Goal: Book appointment/travel/reservation

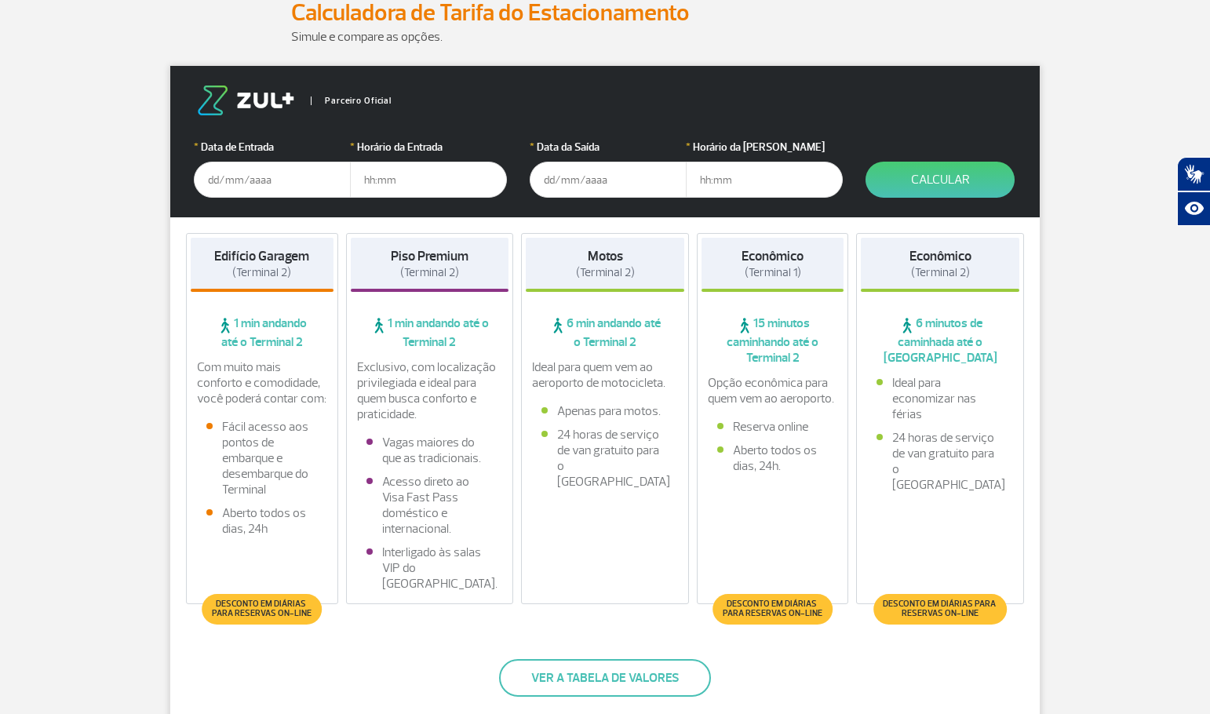
scroll to position [261, 0]
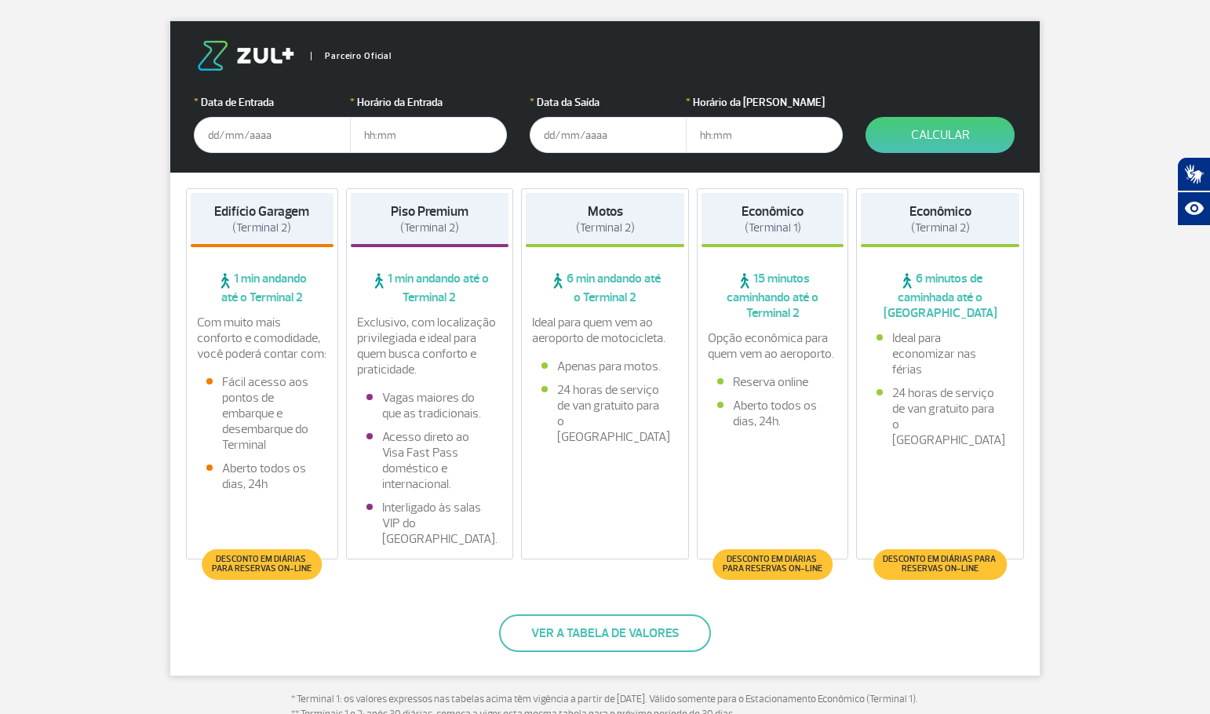
click at [244, 144] on input "text" at bounding box center [272, 135] width 157 height 36
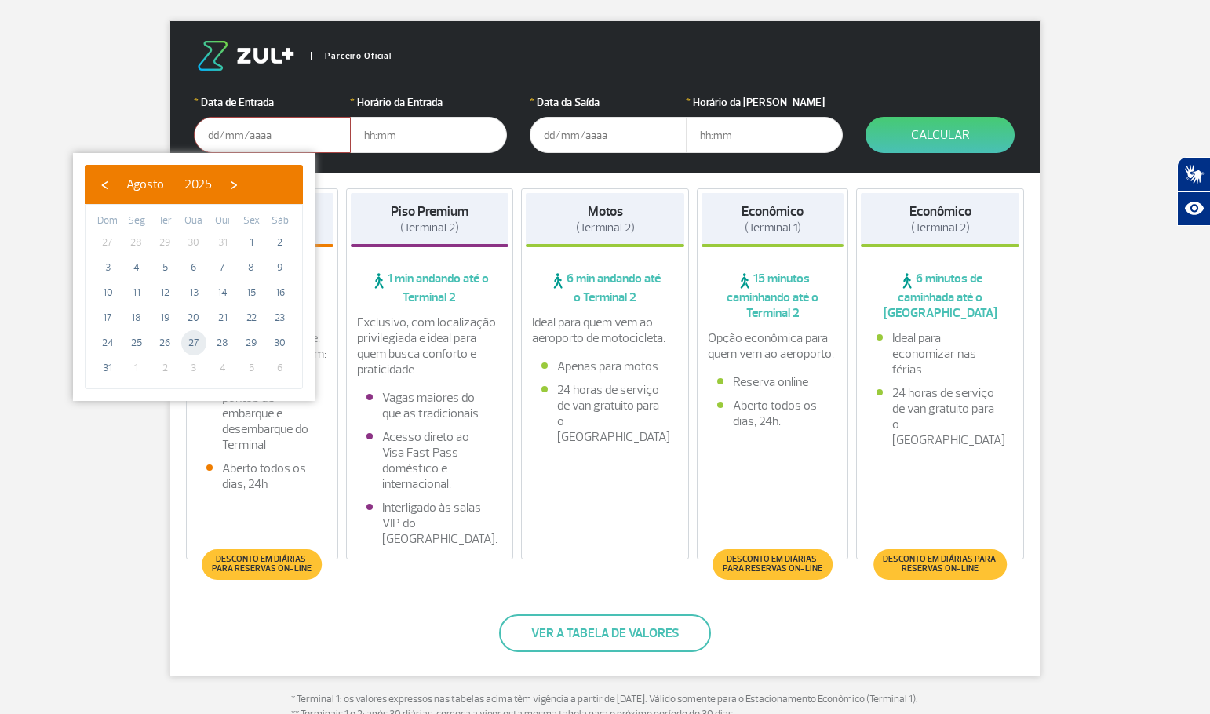
click at [194, 341] on span "27" at bounding box center [193, 342] width 25 height 25
type input "[DATE]"
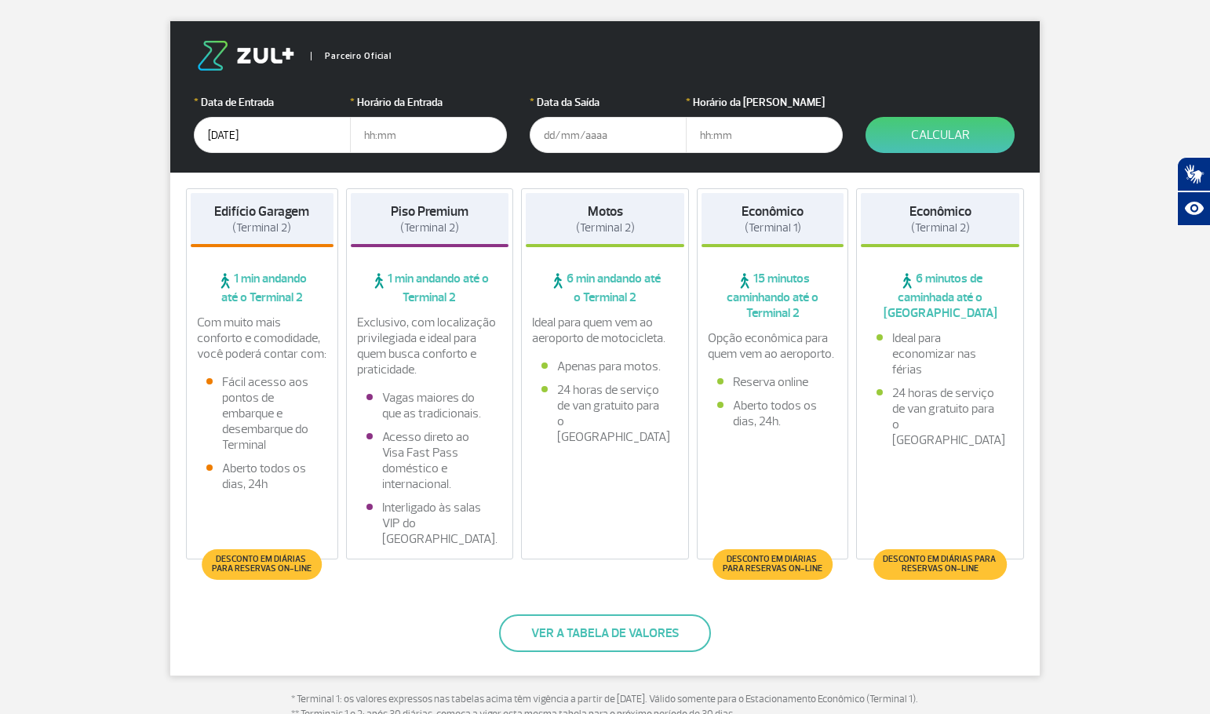
click at [371, 134] on input "text" at bounding box center [428, 135] width 157 height 36
type input "11:00"
type input "[DATE]"
type input "13:00"
click at [950, 135] on button "Calcular" at bounding box center [940, 135] width 149 height 36
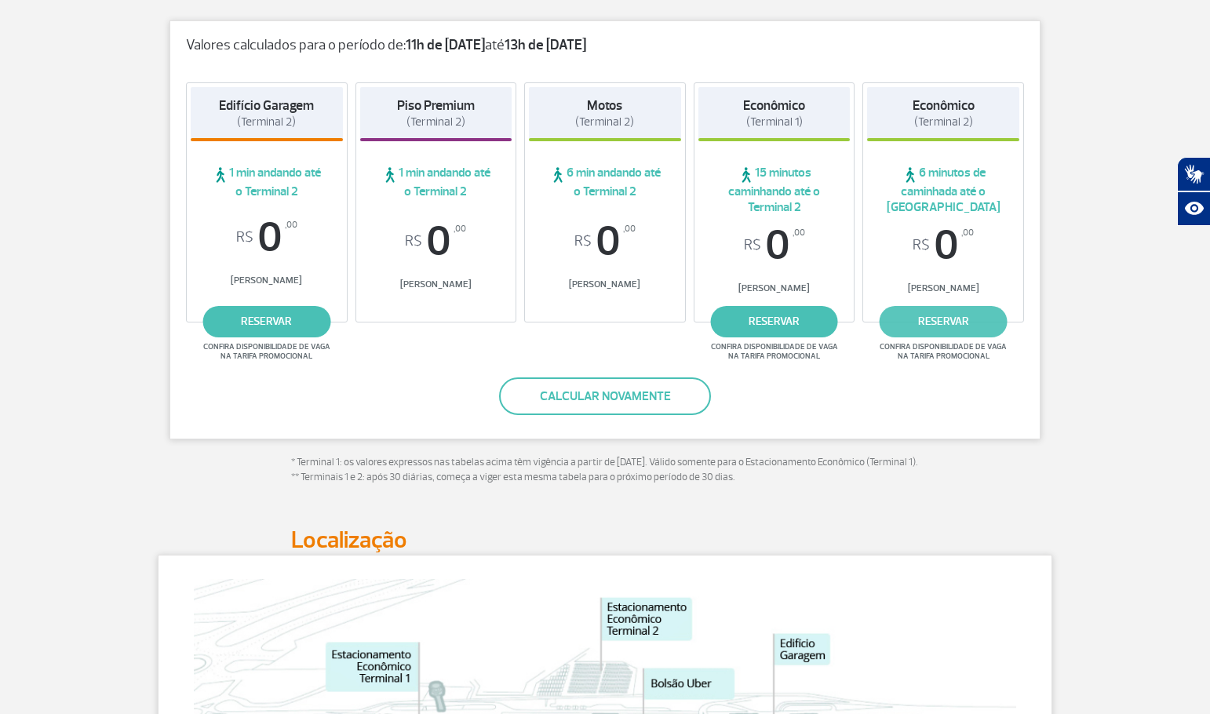
click at [935, 318] on link "reservar" at bounding box center [944, 321] width 128 height 31
click at [555, 47] on strong "13h de [DATE]" at bounding box center [546, 45] width 82 height 18
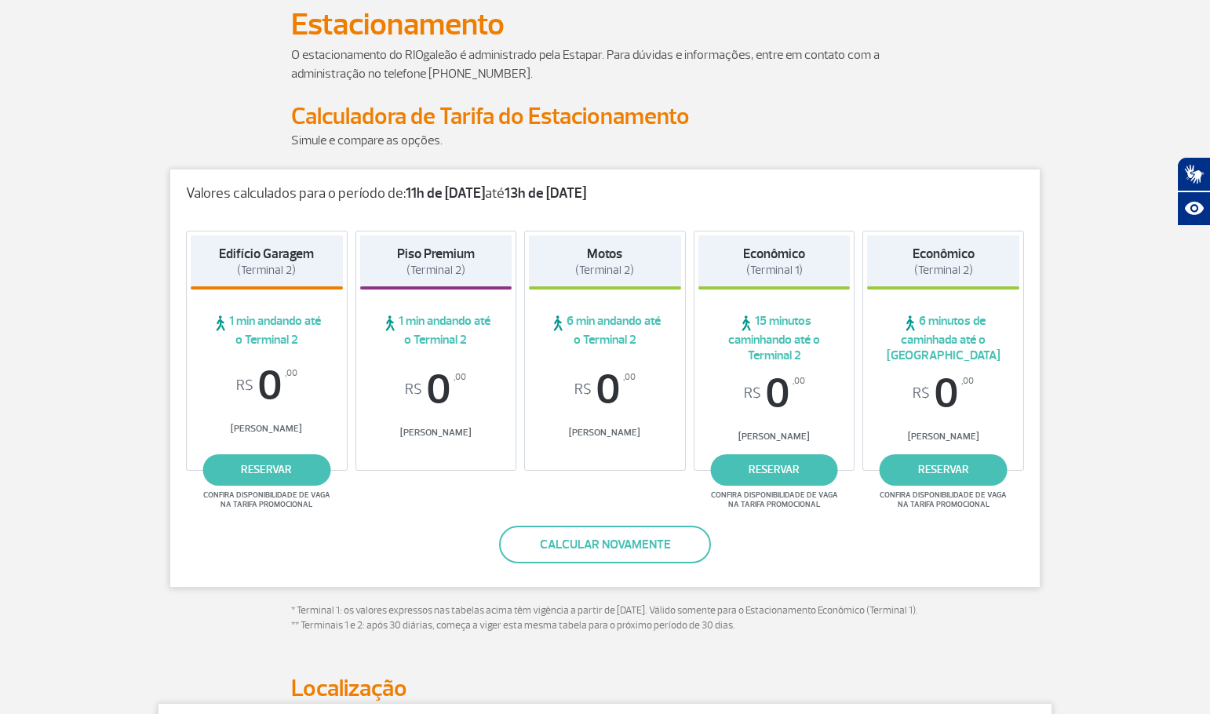
scroll to position [0, 0]
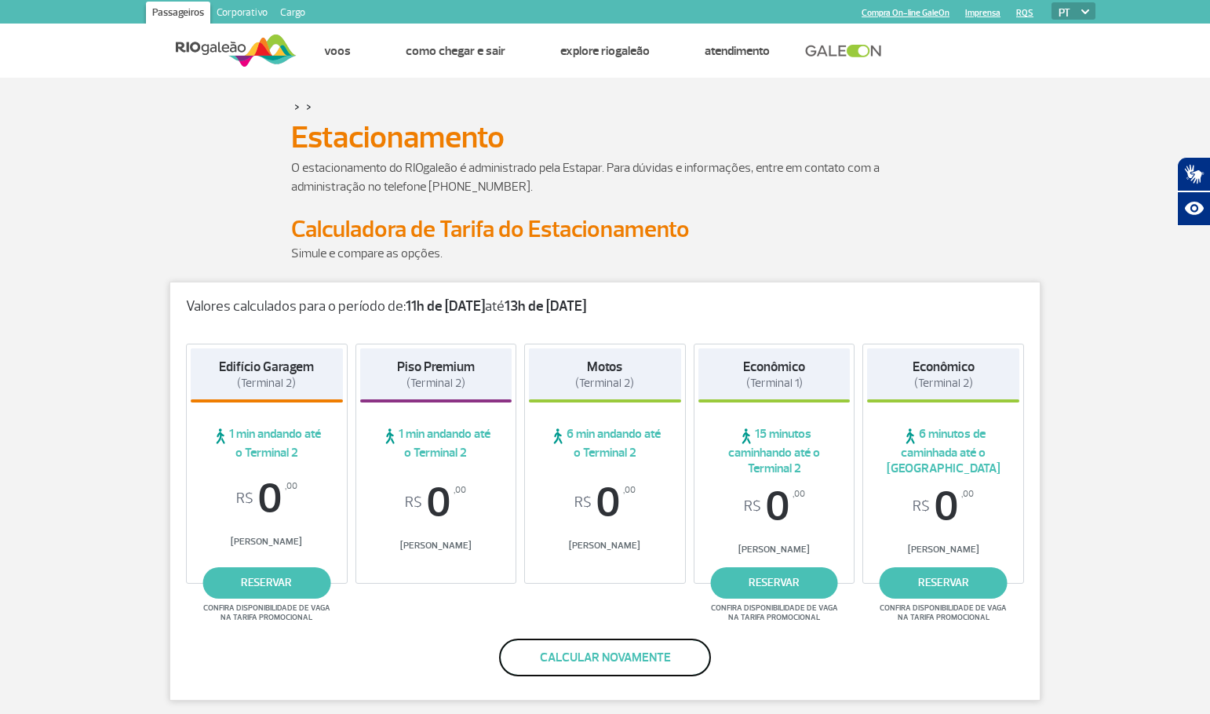
click at [565, 668] on button "Calcular novamente" at bounding box center [605, 658] width 212 height 38
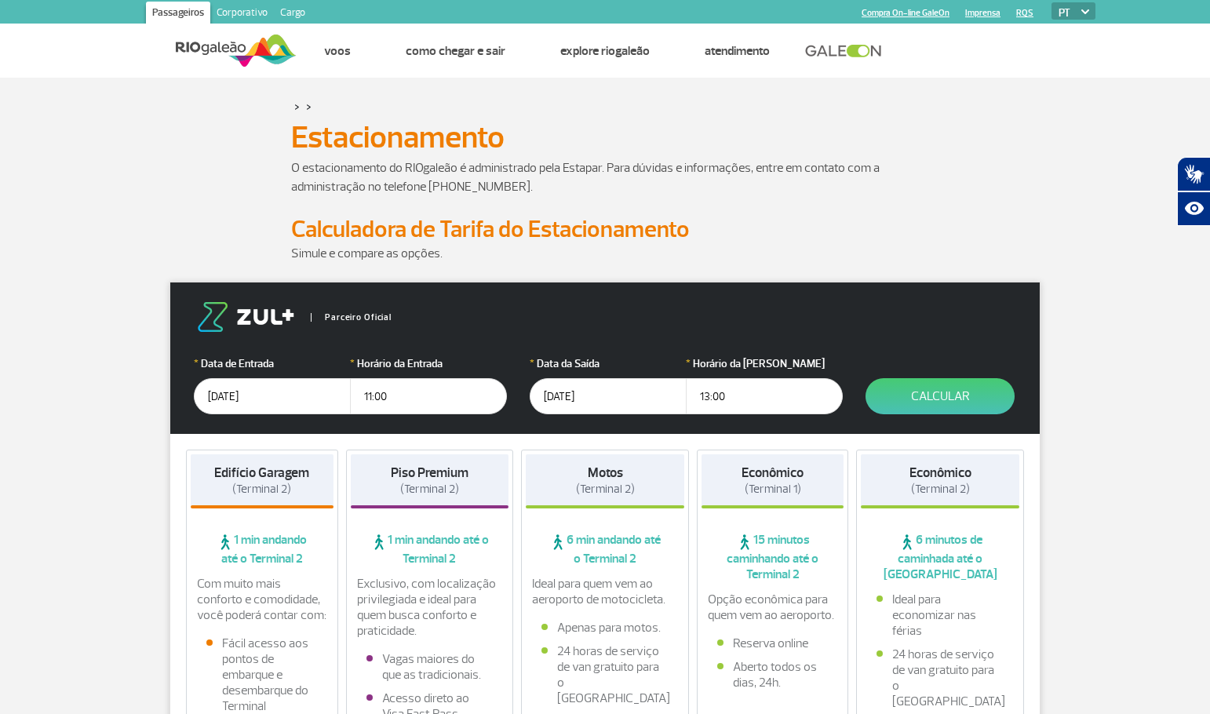
click at [595, 400] on input "[DATE]" at bounding box center [608, 396] width 157 height 36
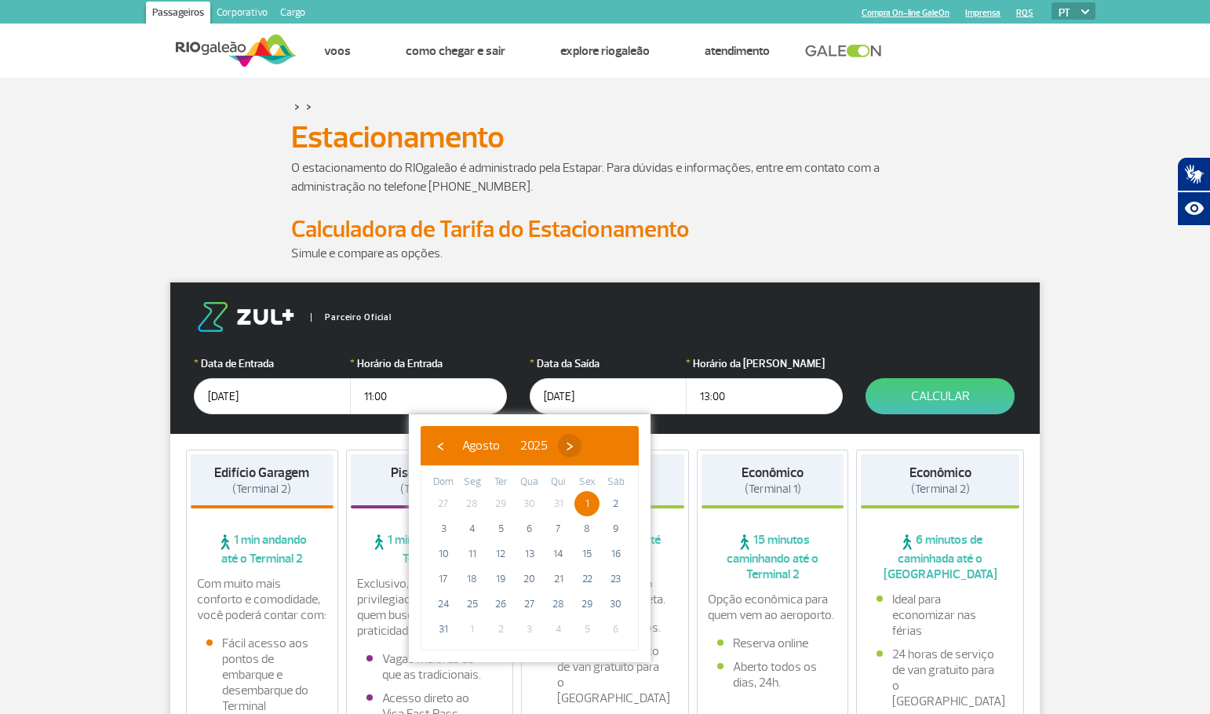
click at [582, 442] on span "›" at bounding box center [570, 446] width 24 height 24
click at [473, 500] on span "1" at bounding box center [472, 503] width 25 height 25
type input "[DATE]"
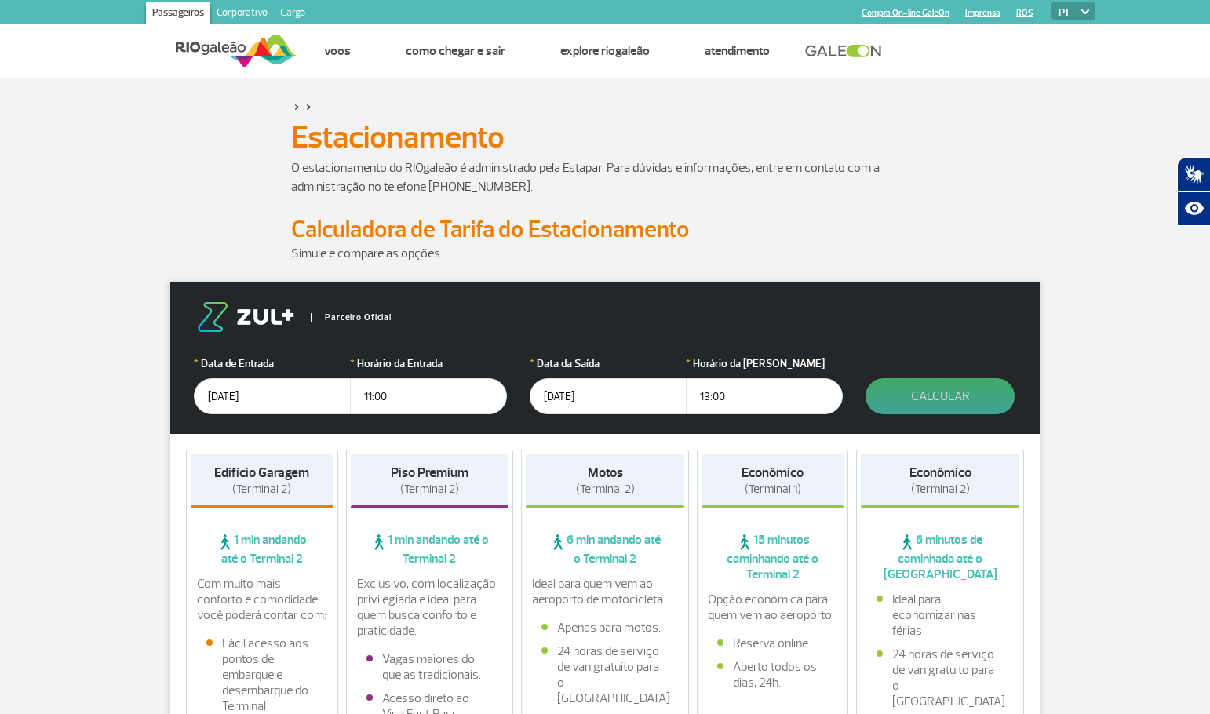
click at [929, 393] on button "Calcular" at bounding box center [940, 396] width 149 height 36
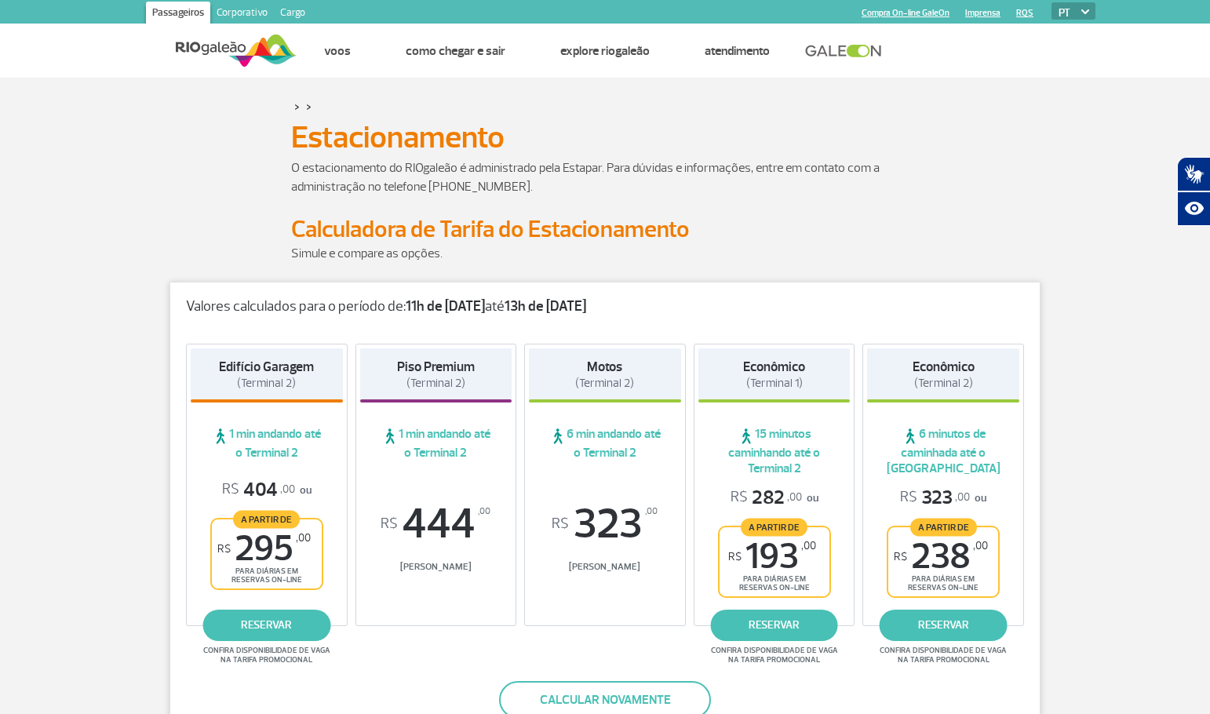
scroll to position [131, 0]
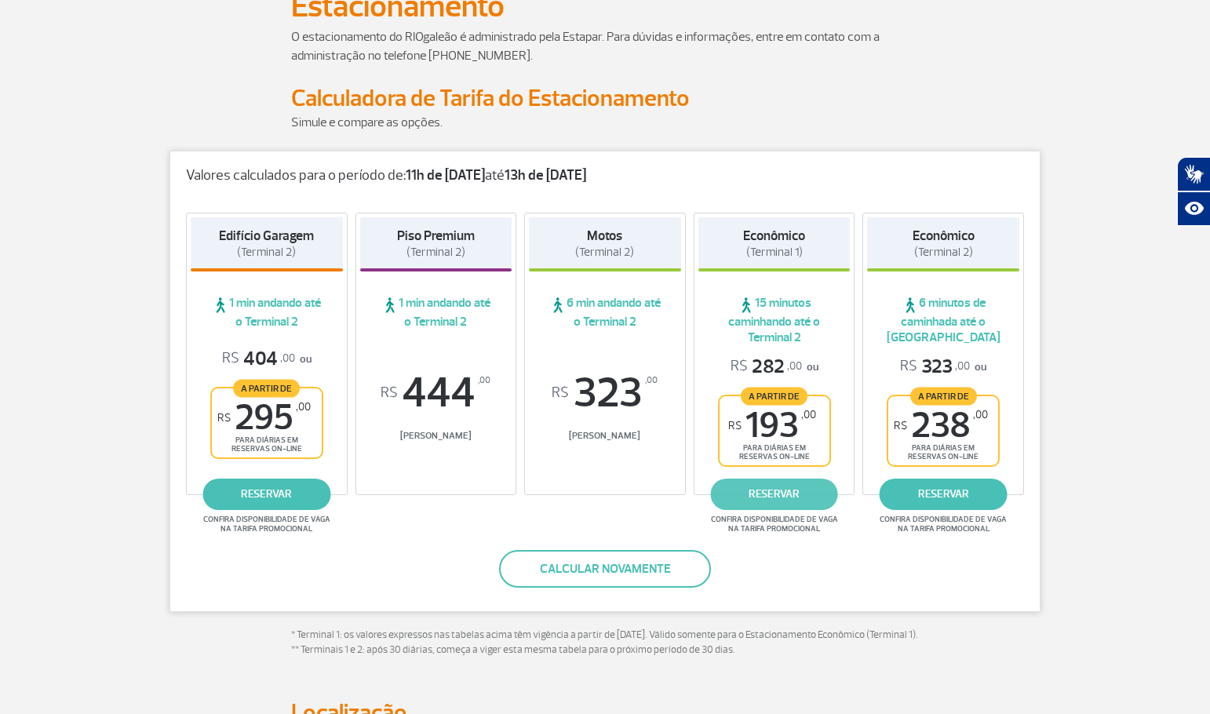
click at [771, 492] on link "reservar" at bounding box center [774, 494] width 128 height 31
click at [651, 68] on p at bounding box center [605, 74] width 628 height 19
click at [783, 505] on link "reservar" at bounding box center [774, 494] width 128 height 31
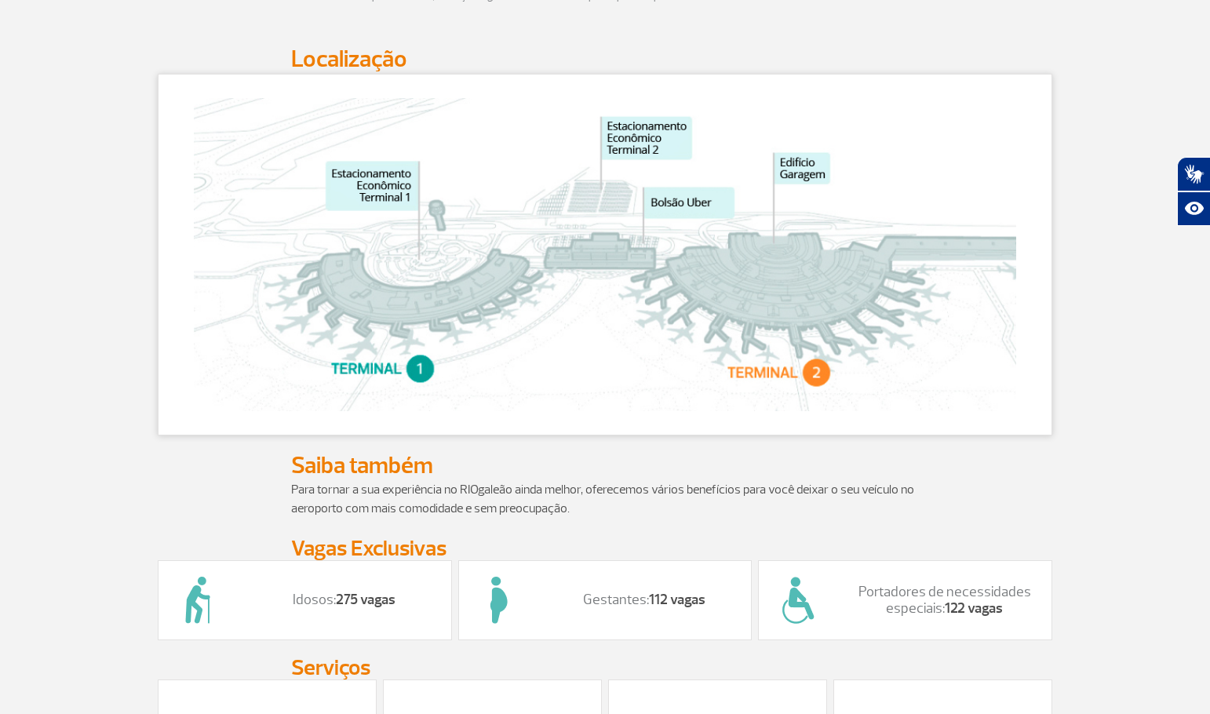
click at [808, 316] on img at bounding box center [605, 254] width 823 height 313
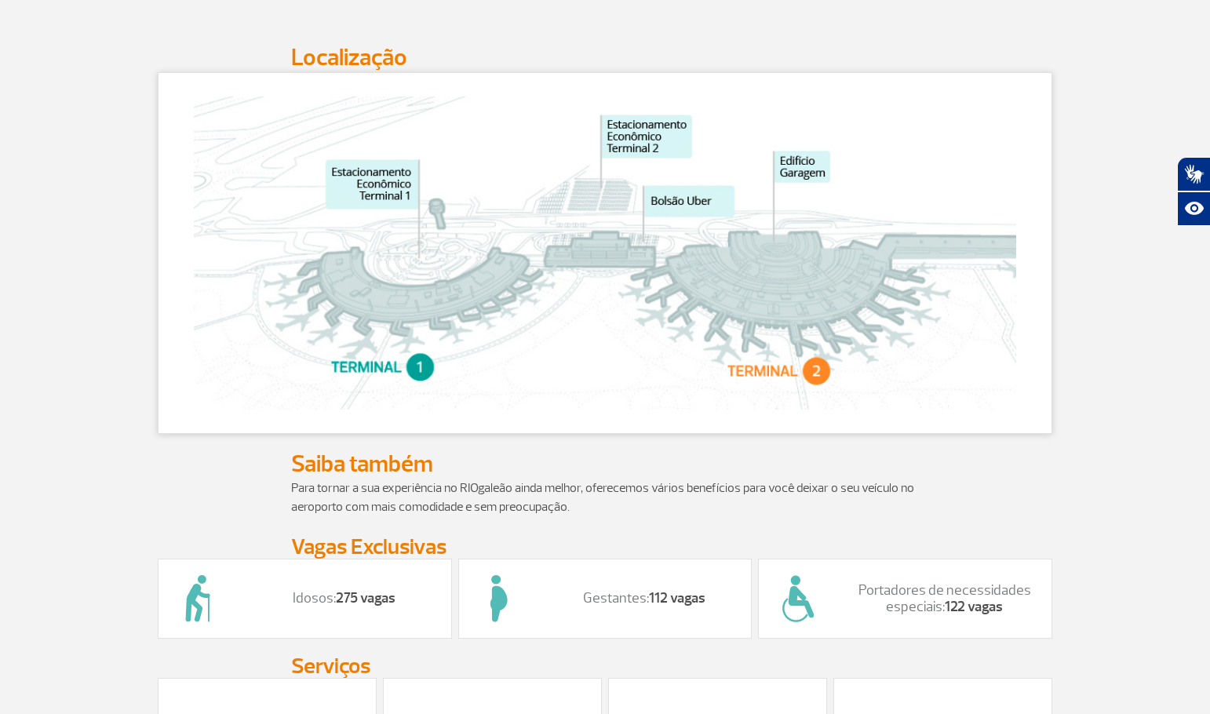
scroll to position [785, 0]
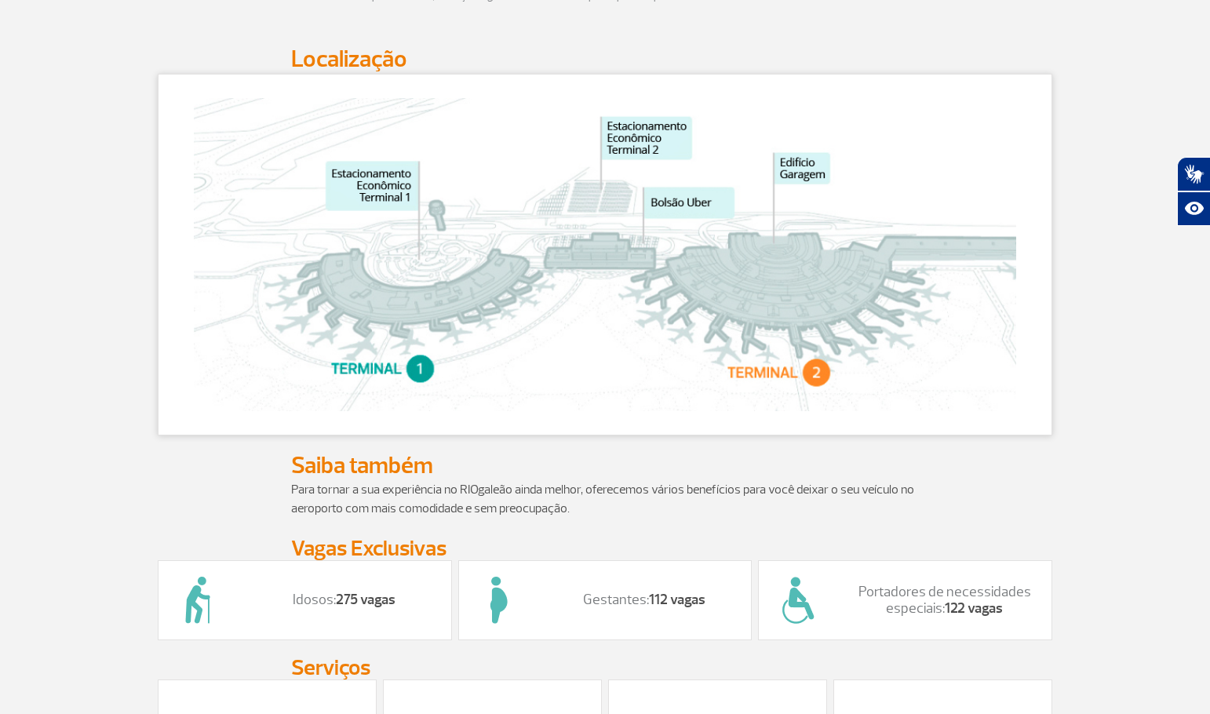
click at [422, 378] on img at bounding box center [605, 254] width 823 height 313
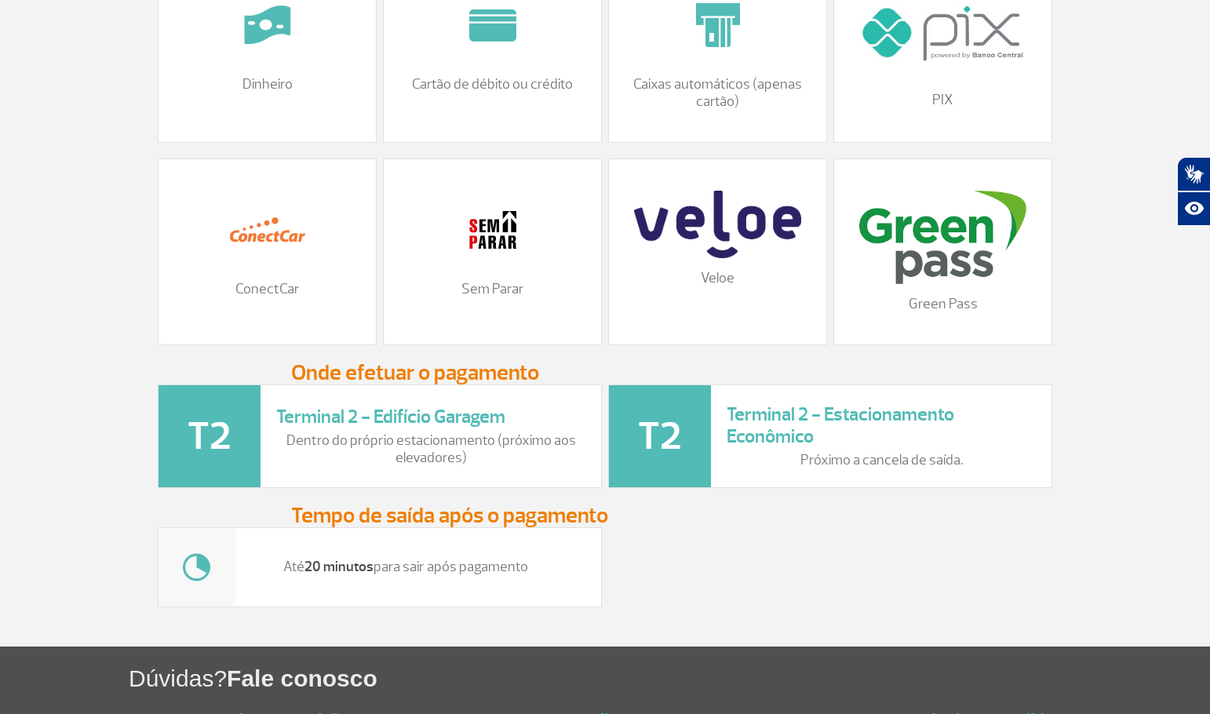
scroll to position [1701, 0]
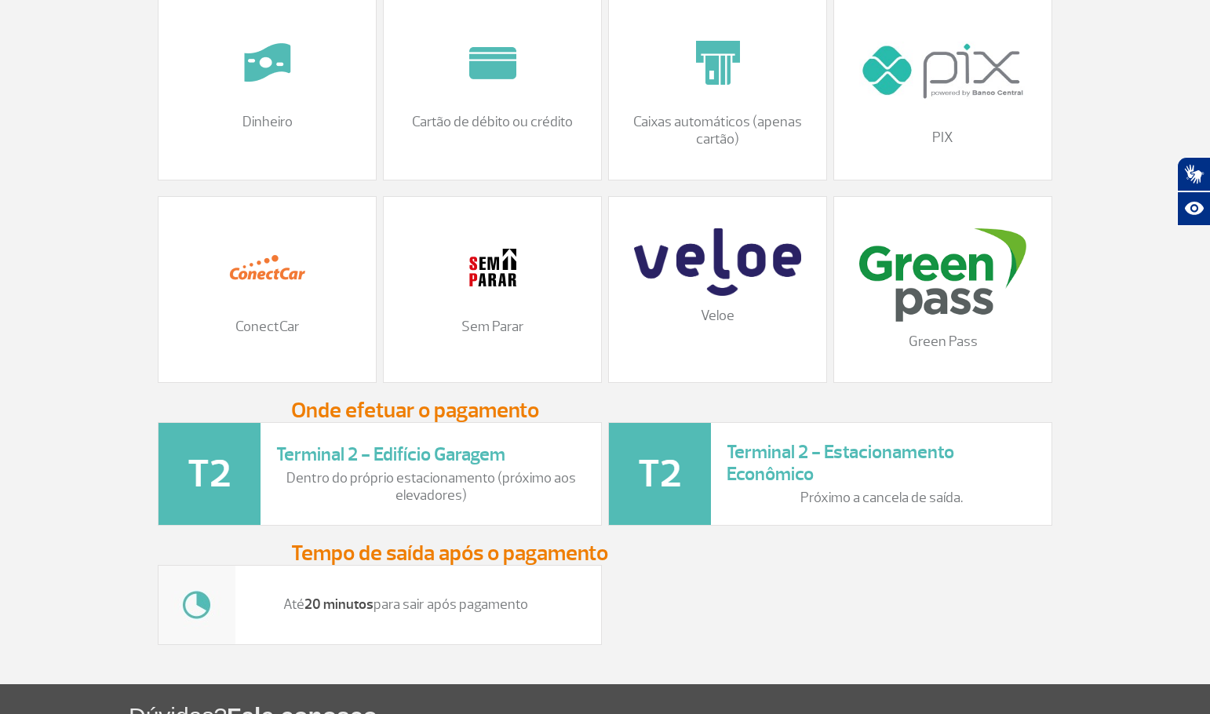
click at [493, 307] on img at bounding box center [493, 267] width 78 height 78
click at [493, 292] on img at bounding box center [493, 267] width 78 height 78
click at [929, 297] on img at bounding box center [942, 274] width 167 height 93
click at [926, 112] on img at bounding box center [942, 70] width 167 height 93
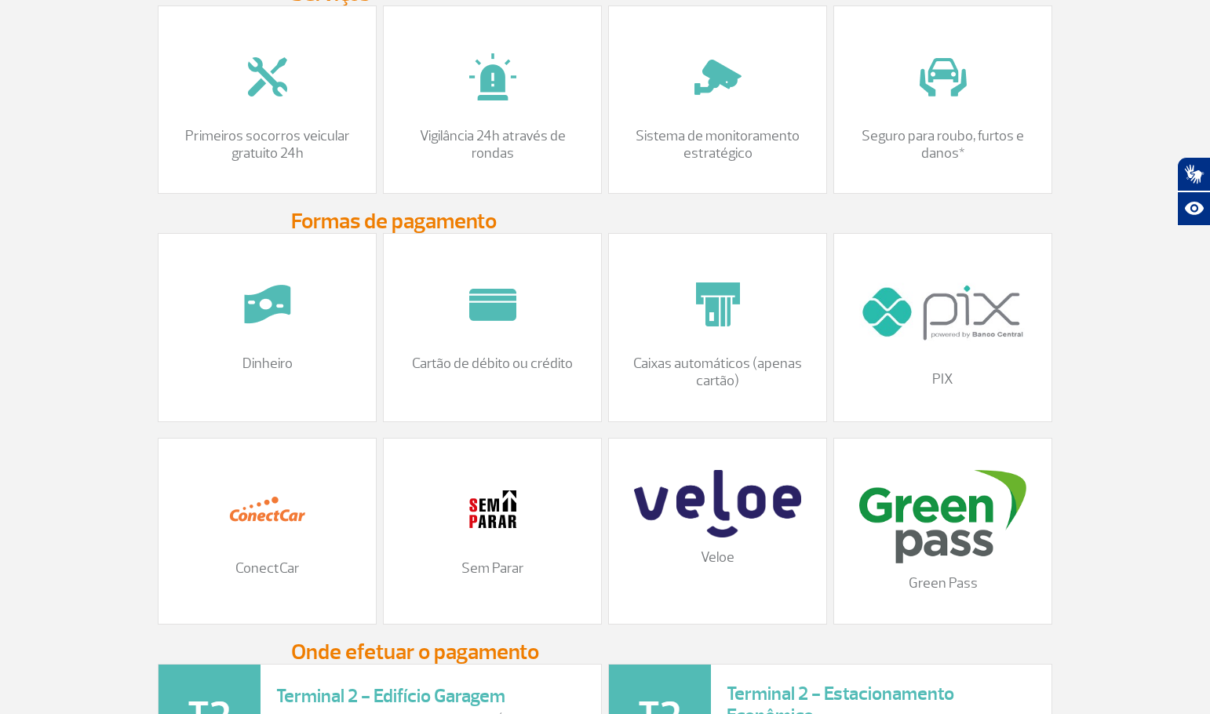
scroll to position [1439, 0]
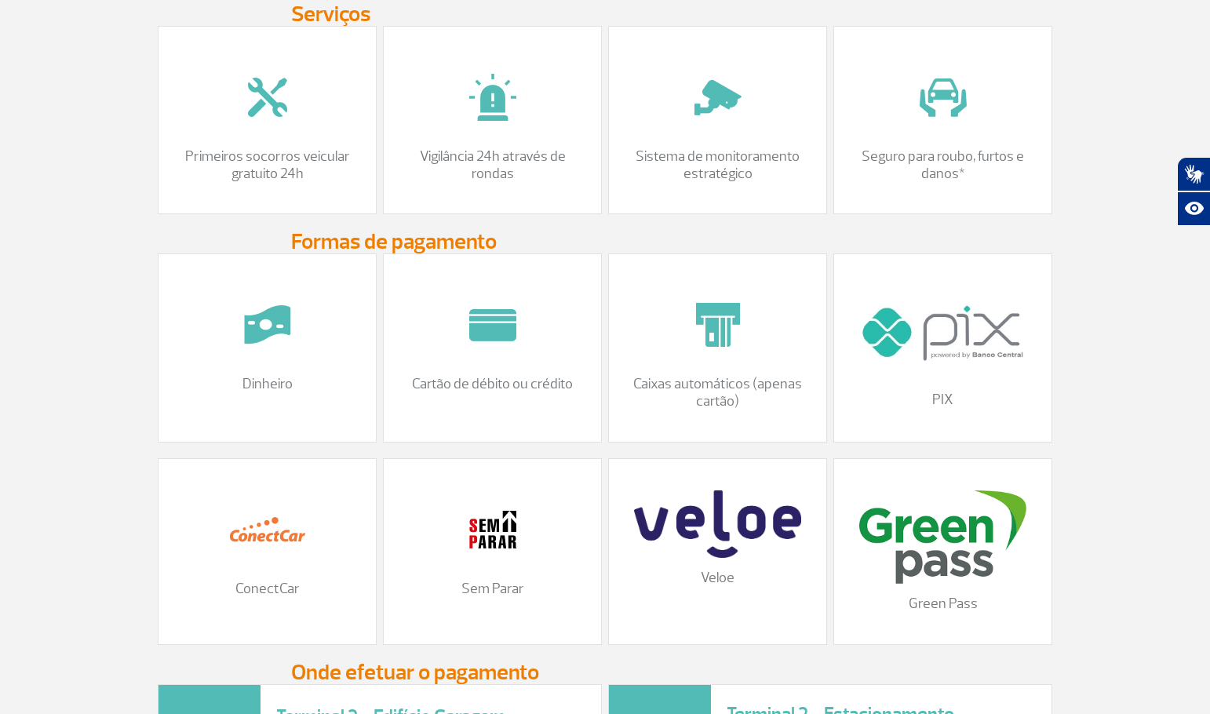
click at [474, 555] on img at bounding box center [493, 530] width 78 height 78
click at [458, 546] on img at bounding box center [493, 530] width 78 height 78
click at [490, 393] on p "Cartão de débito ou crédito" at bounding box center [493, 384] width 186 height 17
drag, startPoint x: 918, startPoint y: 525, endPoint x: 681, endPoint y: 515, distance: 236.5
click at [918, 527] on img at bounding box center [942, 537] width 167 height 93
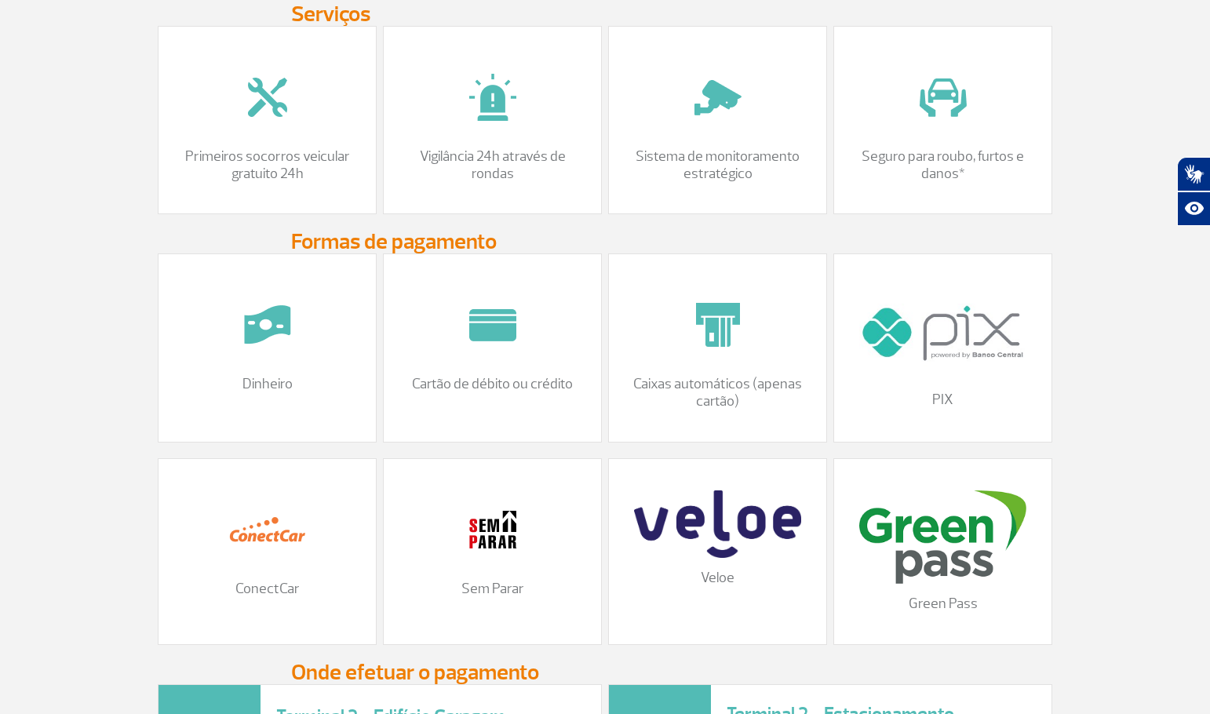
click at [513, 166] on p "Vigilância 24h através de rondas" at bounding box center [493, 165] width 186 height 34
click at [910, 182] on p "Seguro para roubo, furtos e danos*" at bounding box center [943, 165] width 186 height 34
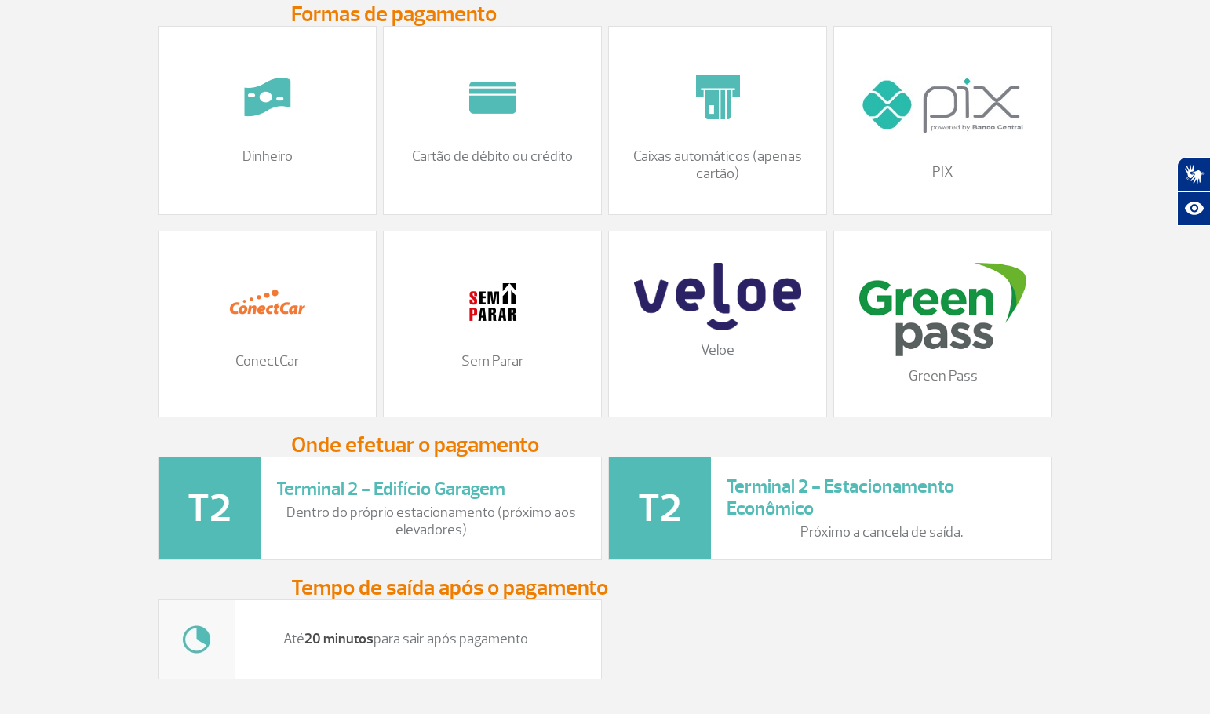
scroll to position [1831, 0]
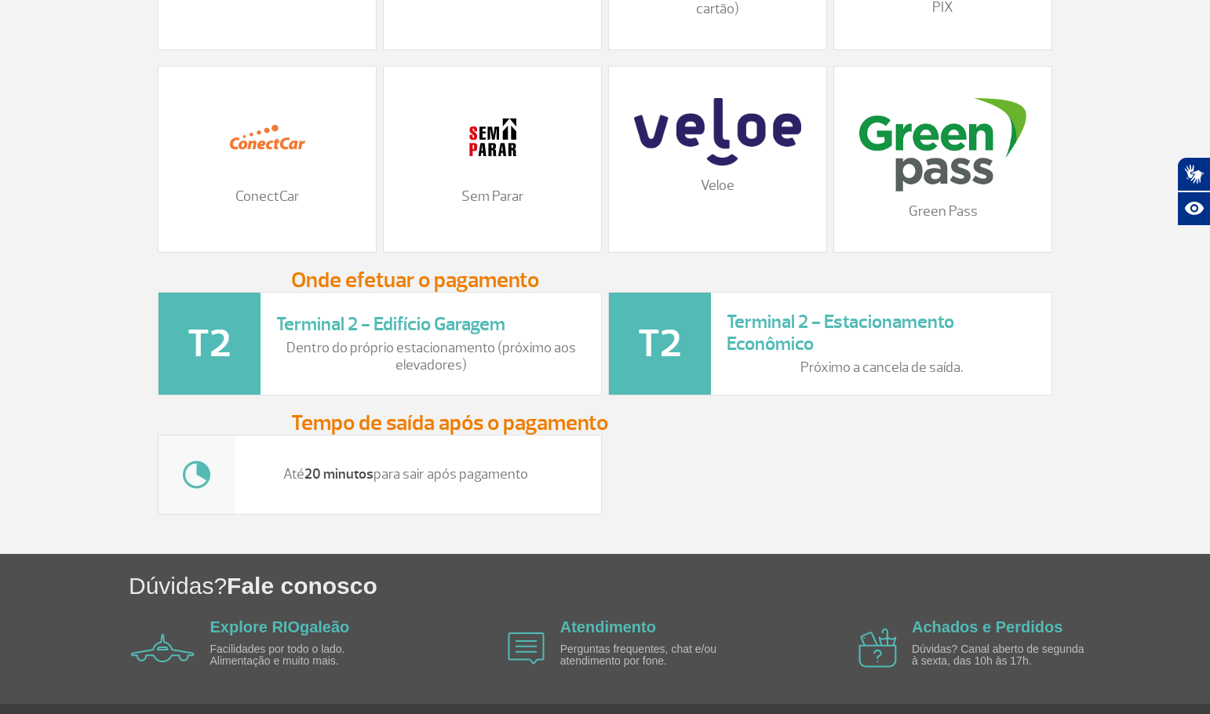
click at [546, 170] on div at bounding box center [493, 137] width 186 height 78
click at [485, 195] on div "Sem Parar" at bounding box center [492, 159] width 219 height 187
click at [460, 502] on div "Até 20 minutos para sair após pagamento" at bounding box center [380, 475] width 444 height 80
click at [494, 242] on div "Sem Parar" at bounding box center [492, 159] width 219 height 187
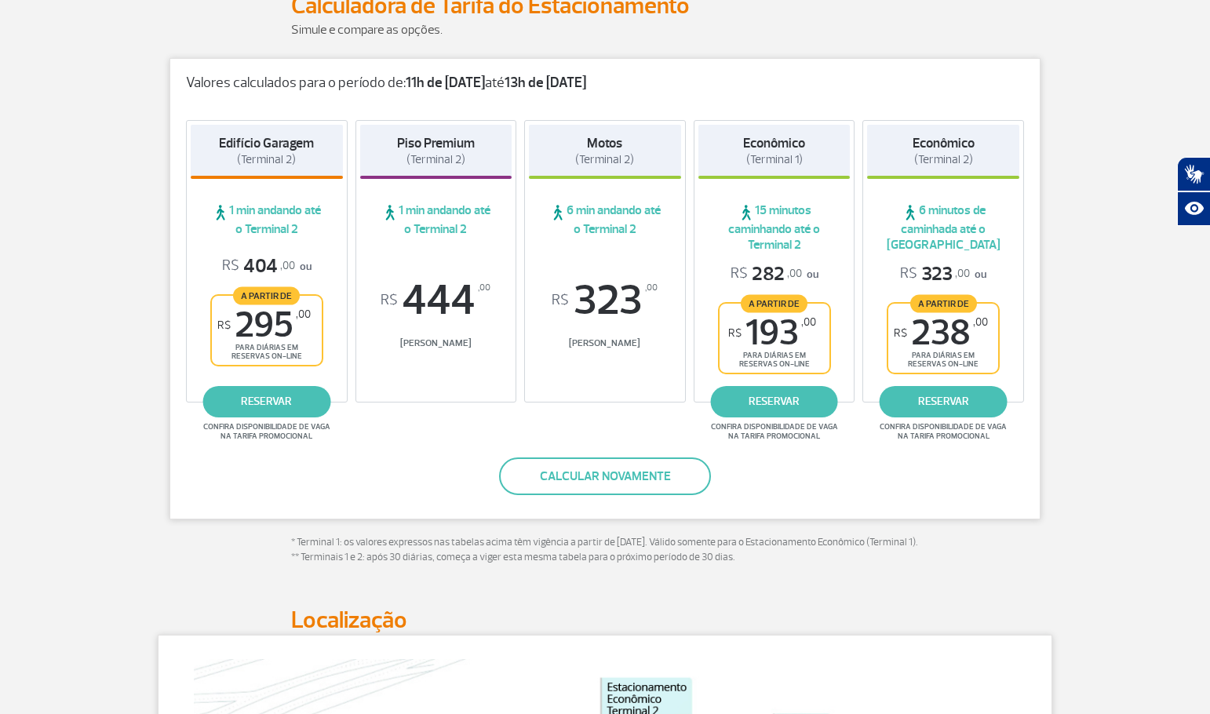
scroll to position [261, 0]
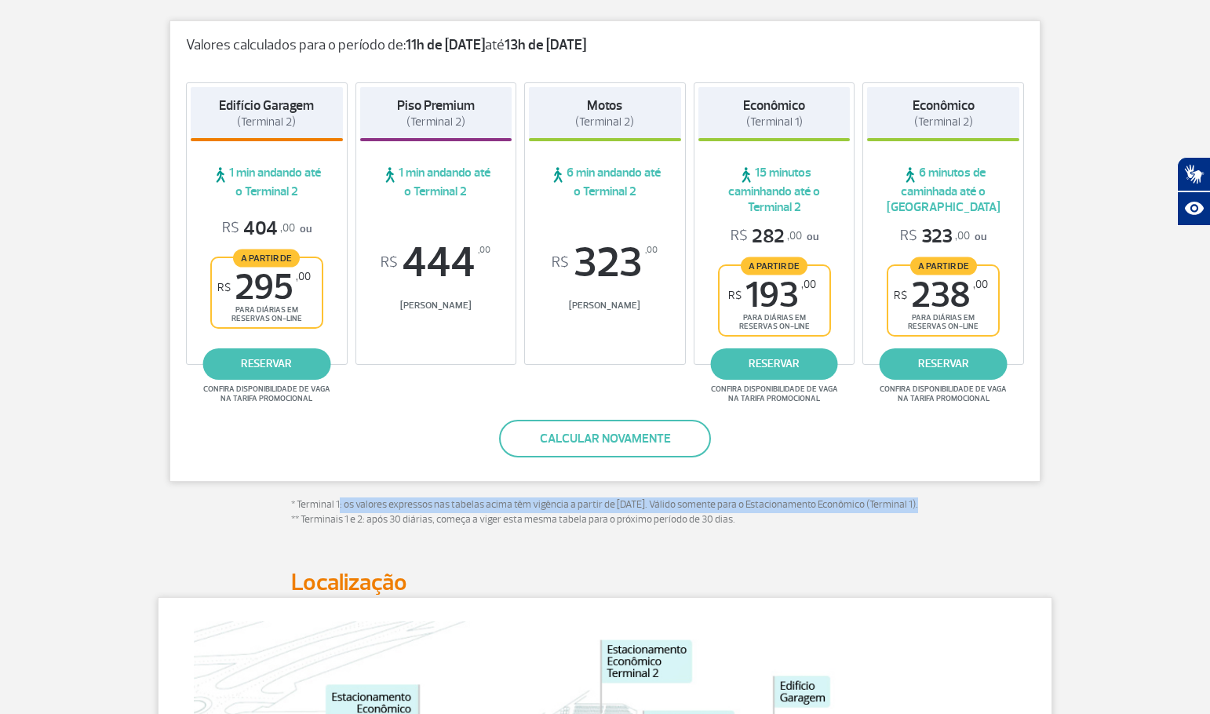
drag, startPoint x: 339, startPoint y: 502, endPoint x: 932, endPoint y: 510, distance: 592.7
click at [932, 510] on div "Valores calculados para o período de: 11h de [DATE] até 13h de [DATE] Edifício …" at bounding box center [605, 287] width 895 height 535
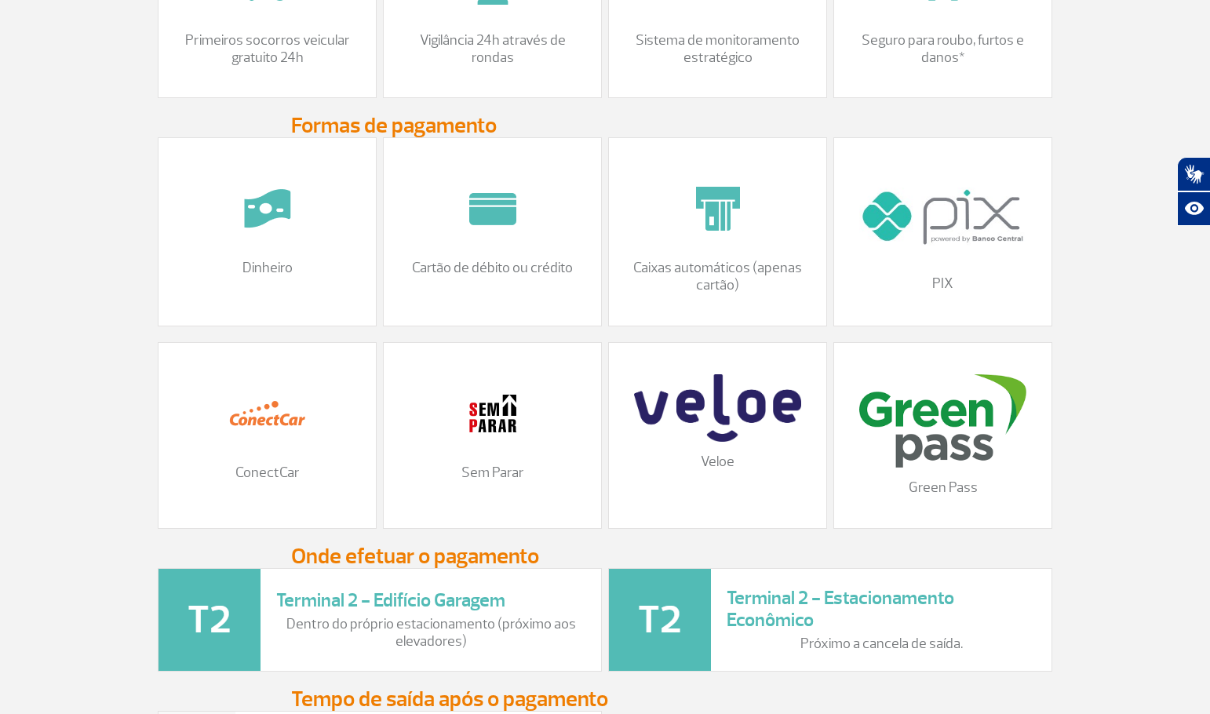
scroll to position [1570, 0]
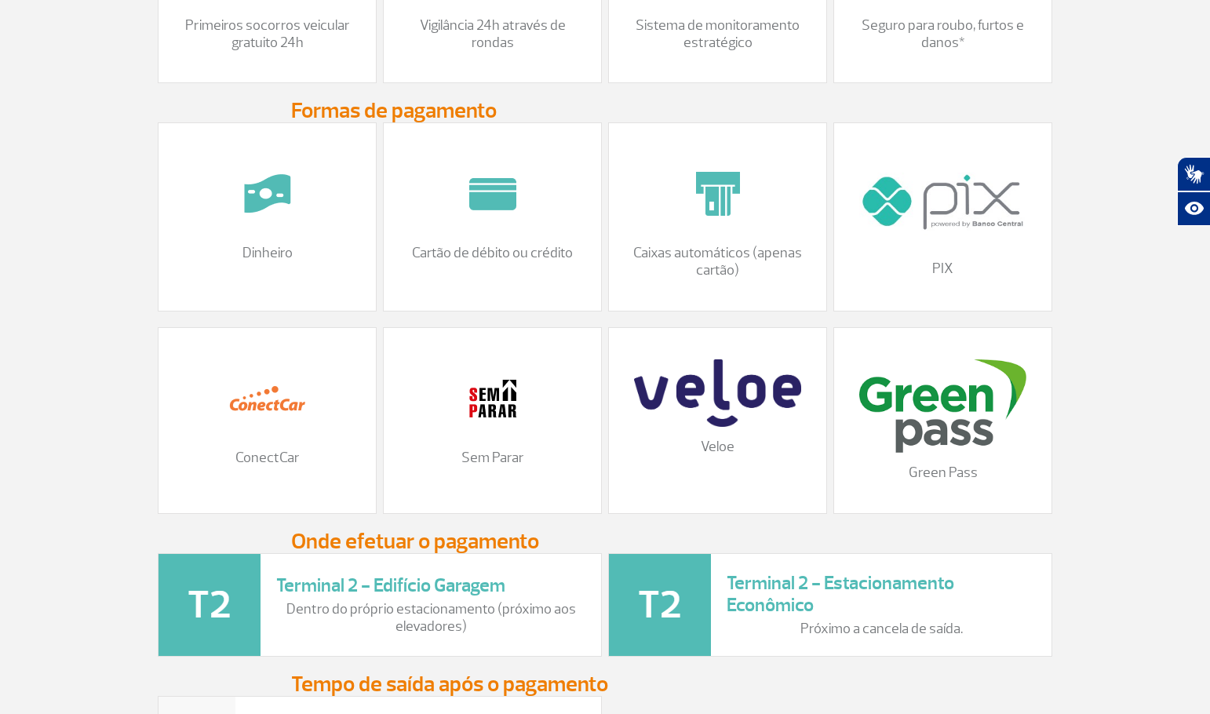
click at [417, 431] on div at bounding box center [493, 398] width 186 height 78
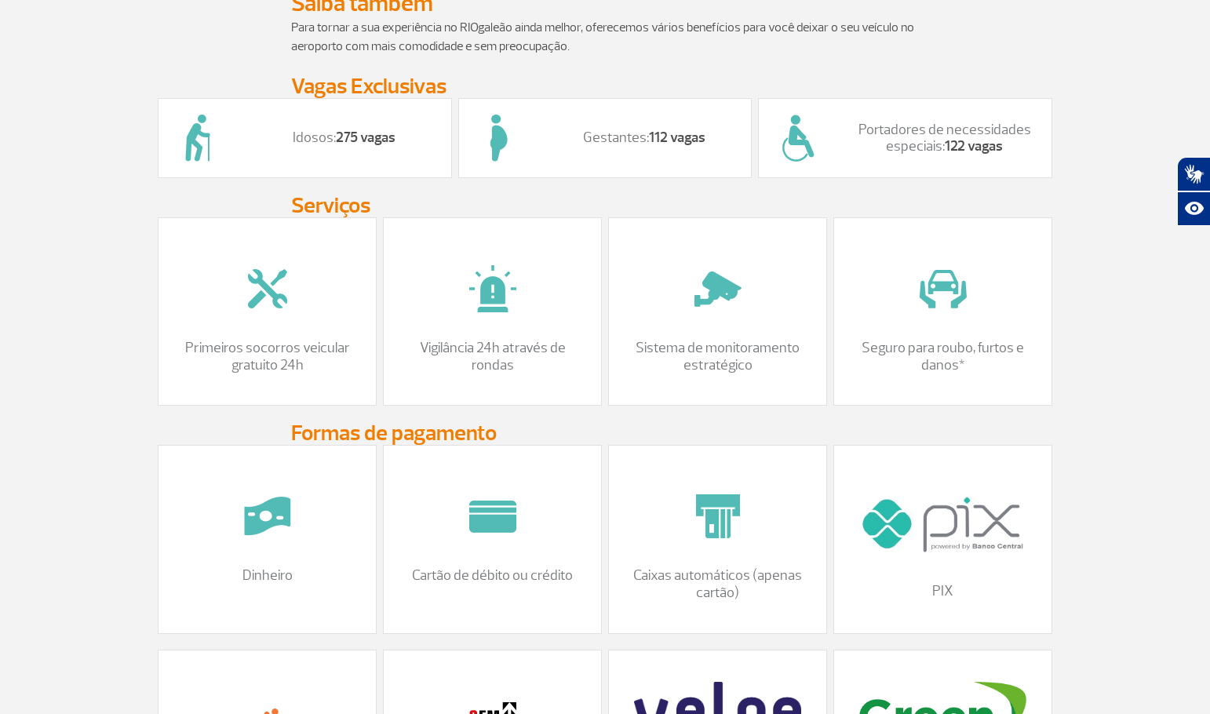
scroll to position [1439, 0]
